Goal: Task Accomplishment & Management: Use online tool/utility

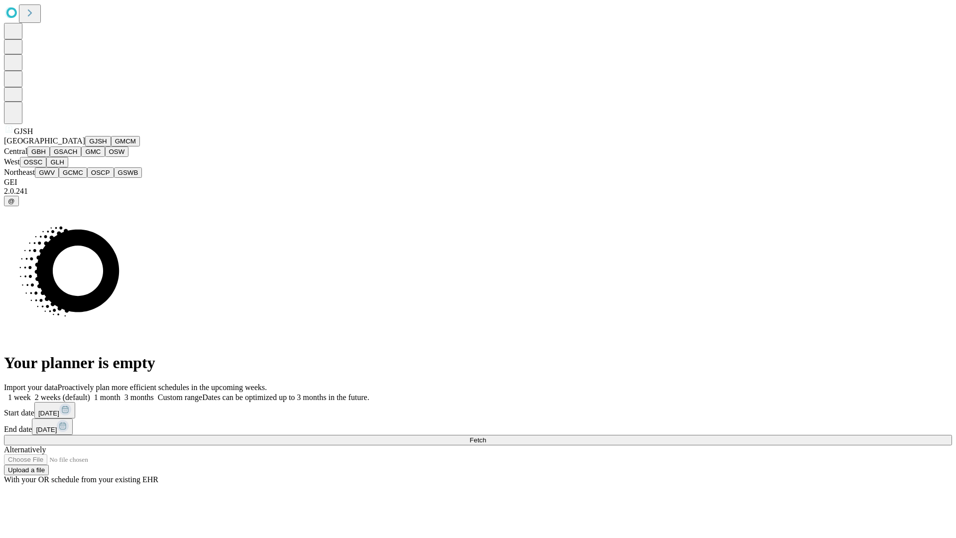
click at [85, 146] on button "GJSH" at bounding box center [98, 141] width 26 height 10
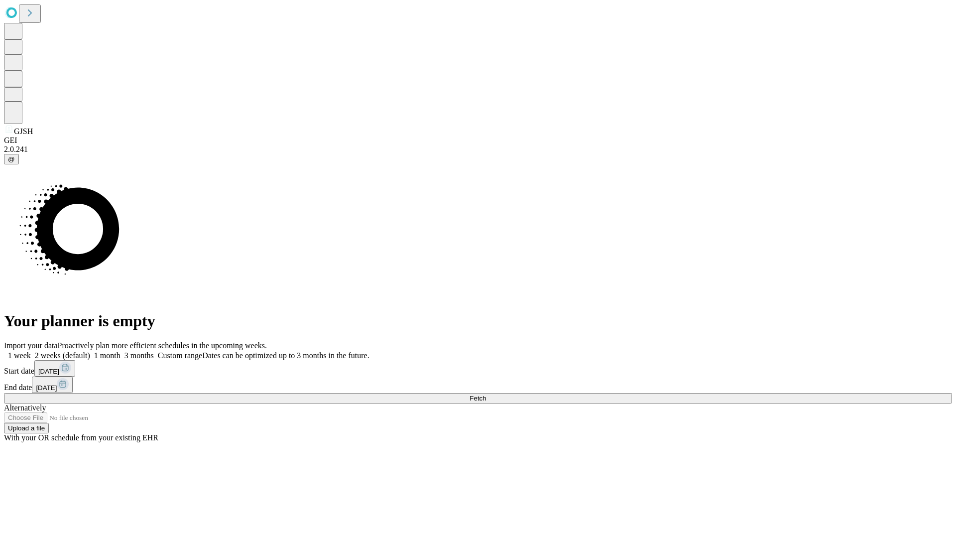
click at [90, 351] on label "2 weeks (default)" at bounding box center [60, 355] width 59 height 8
click at [486, 394] on span "Fetch" at bounding box center [478, 397] width 16 height 7
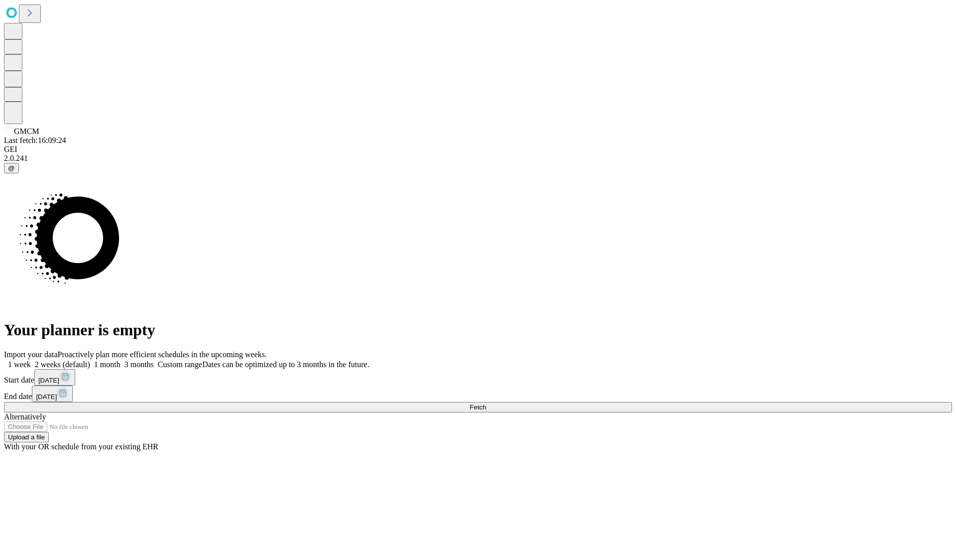
click at [90, 360] on label "2 weeks (default)" at bounding box center [60, 364] width 59 height 8
click at [486, 403] on span "Fetch" at bounding box center [478, 406] width 16 height 7
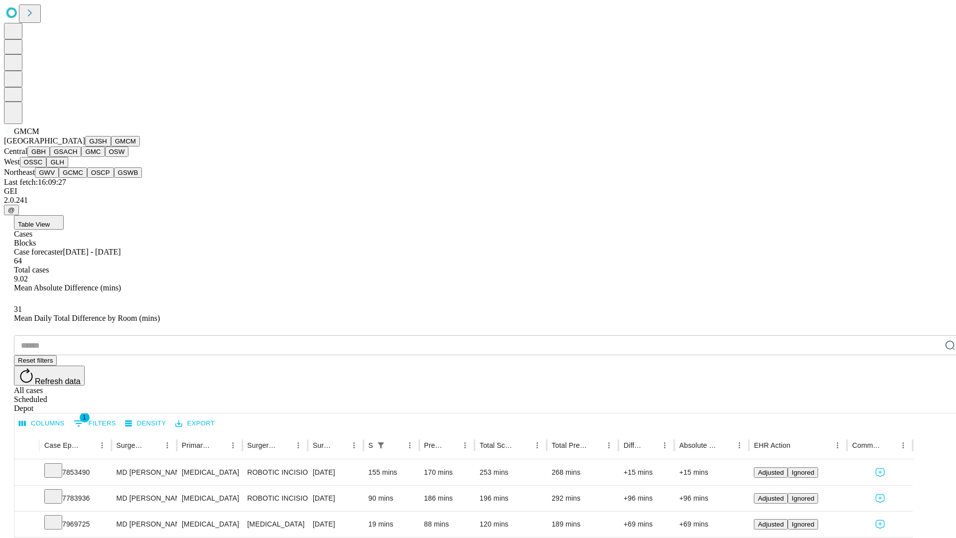
click at [50, 157] on button "GBH" at bounding box center [38, 151] width 22 height 10
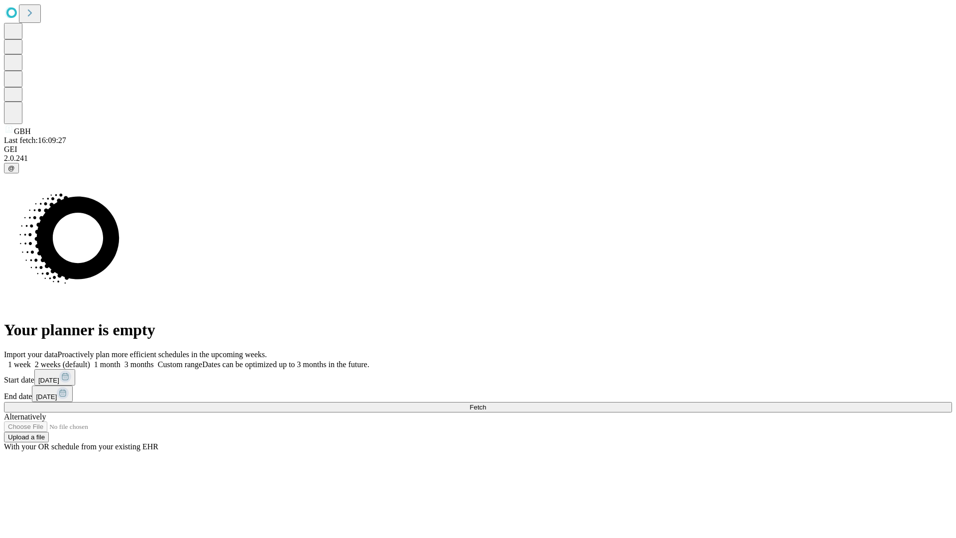
click at [486, 403] on span "Fetch" at bounding box center [478, 406] width 16 height 7
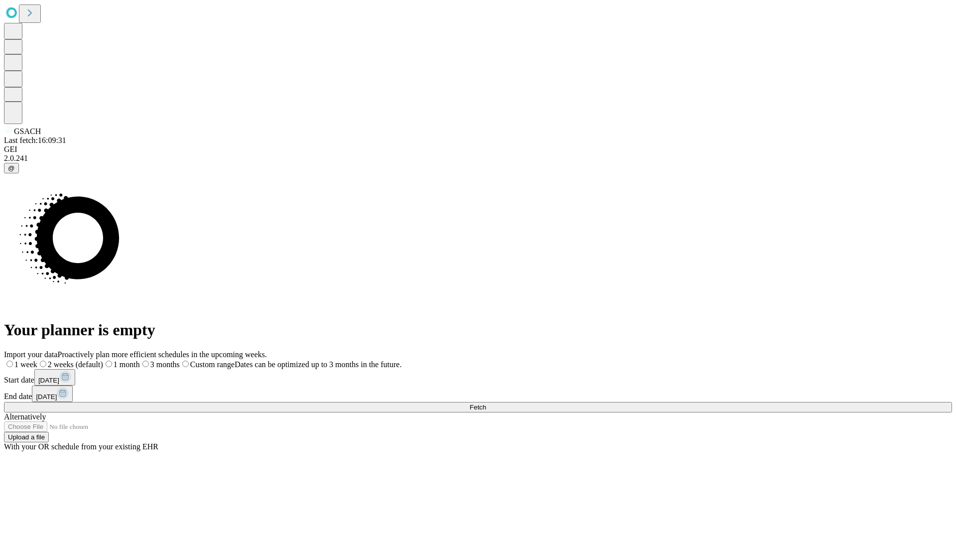
click at [103, 360] on label "2 weeks (default)" at bounding box center [70, 364] width 66 height 8
click at [486, 403] on span "Fetch" at bounding box center [478, 406] width 16 height 7
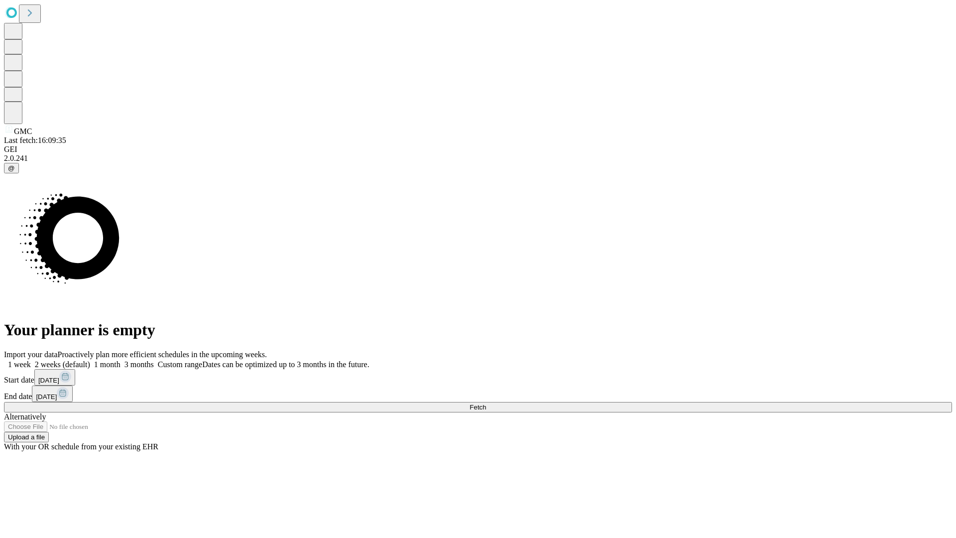
click at [90, 360] on label "2 weeks (default)" at bounding box center [60, 364] width 59 height 8
click at [486, 403] on span "Fetch" at bounding box center [478, 406] width 16 height 7
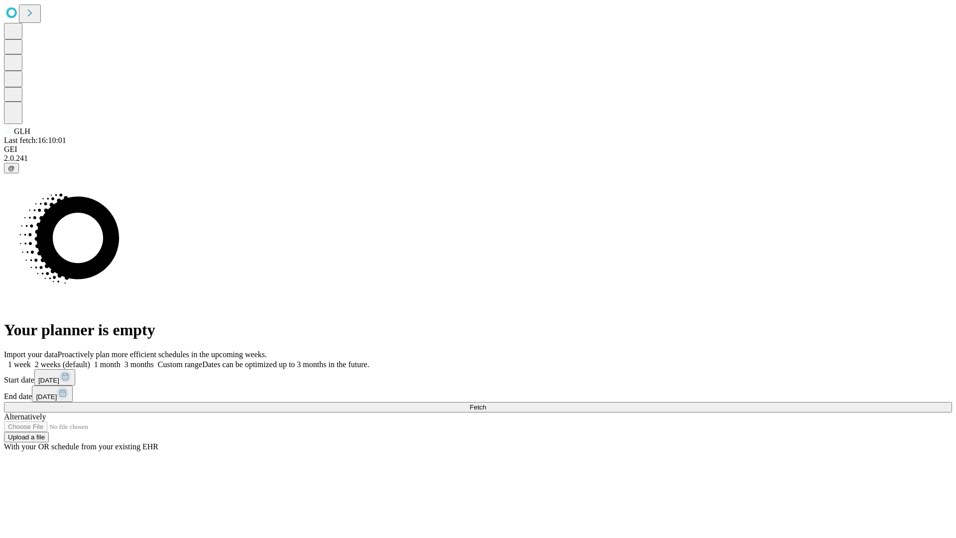
click at [90, 360] on label "2 weeks (default)" at bounding box center [60, 364] width 59 height 8
click at [486, 403] on span "Fetch" at bounding box center [478, 406] width 16 height 7
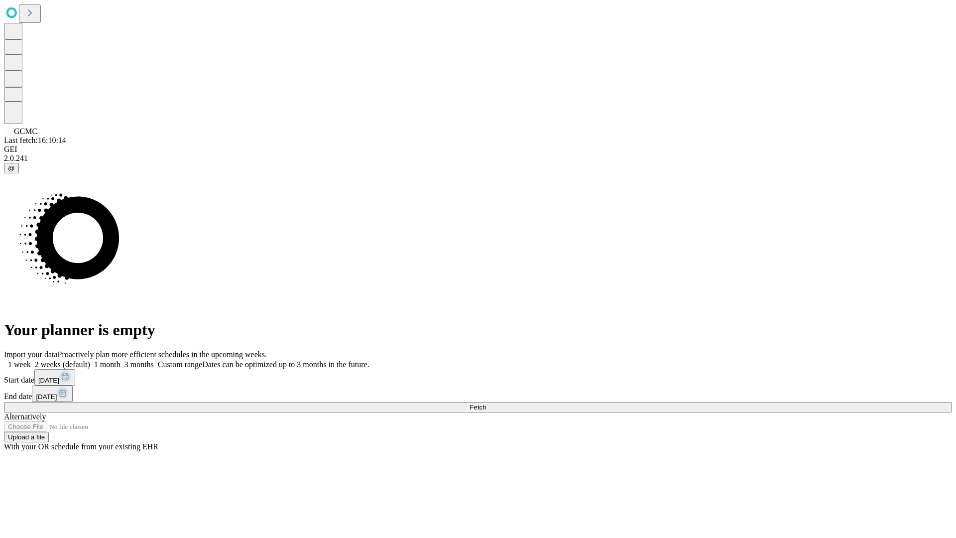
click at [90, 360] on label "2 weeks (default)" at bounding box center [60, 364] width 59 height 8
click at [486, 403] on span "Fetch" at bounding box center [478, 406] width 16 height 7
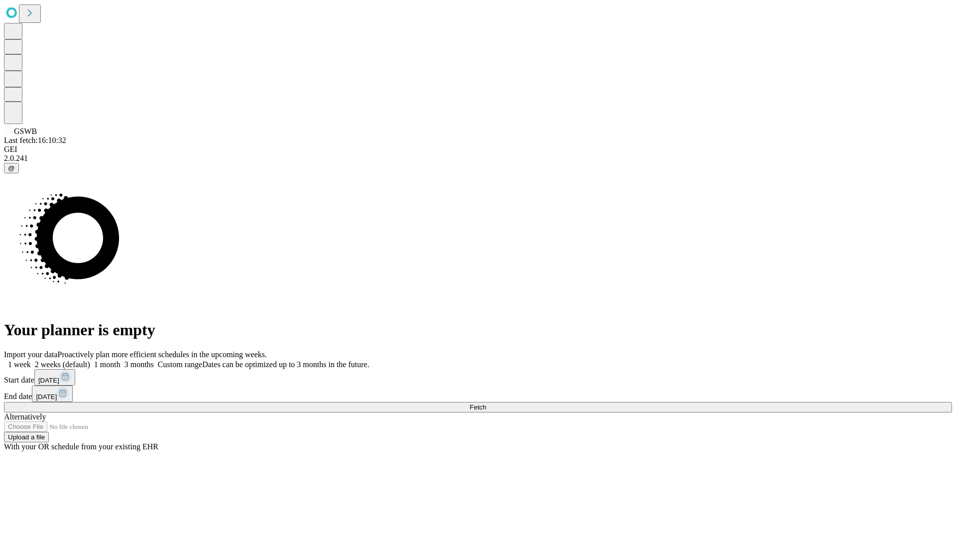
click at [90, 360] on label "2 weeks (default)" at bounding box center [60, 364] width 59 height 8
click at [486, 403] on span "Fetch" at bounding box center [478, 406] width 16 height 7
